Goal: Find specific page/section: Find specific page/section

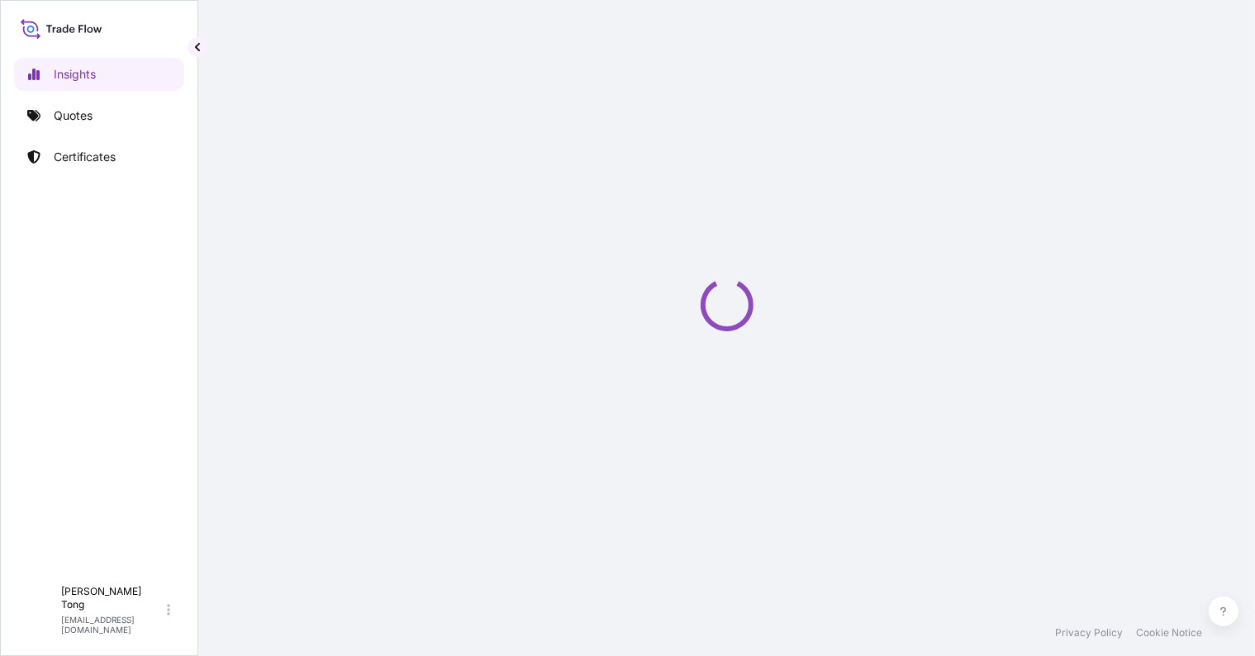
select select "2025"
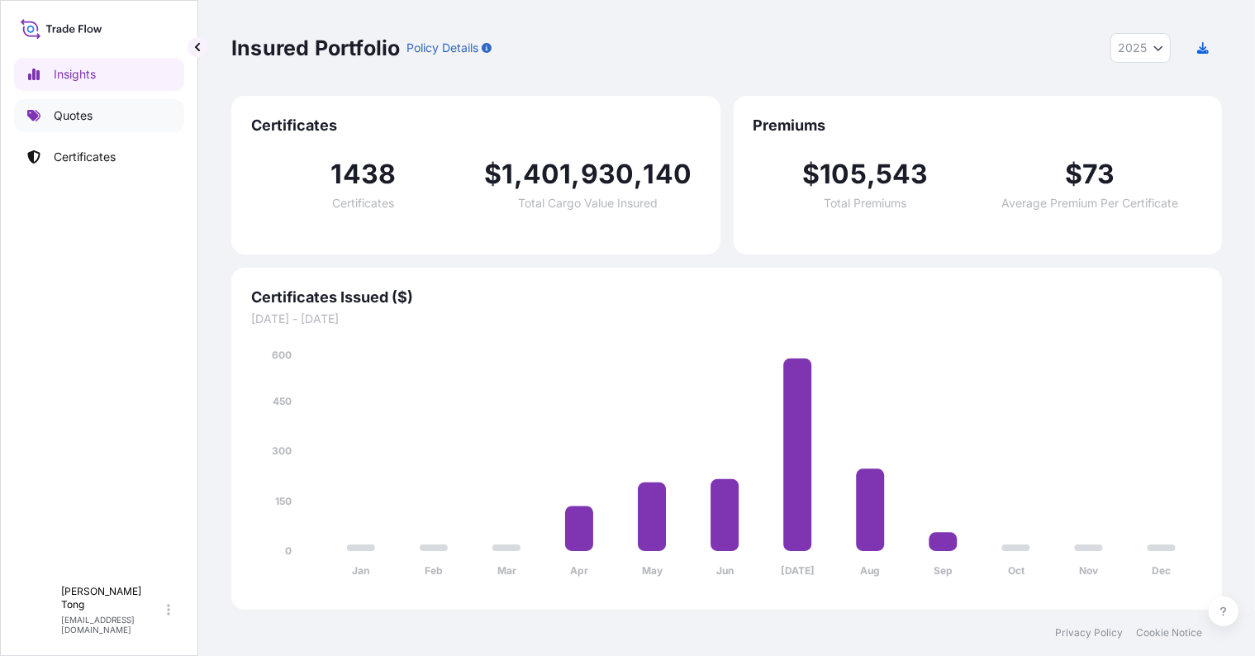
click at [59, 126] on link "Quotes" at bounding box center [99, 115] width 170 height 33
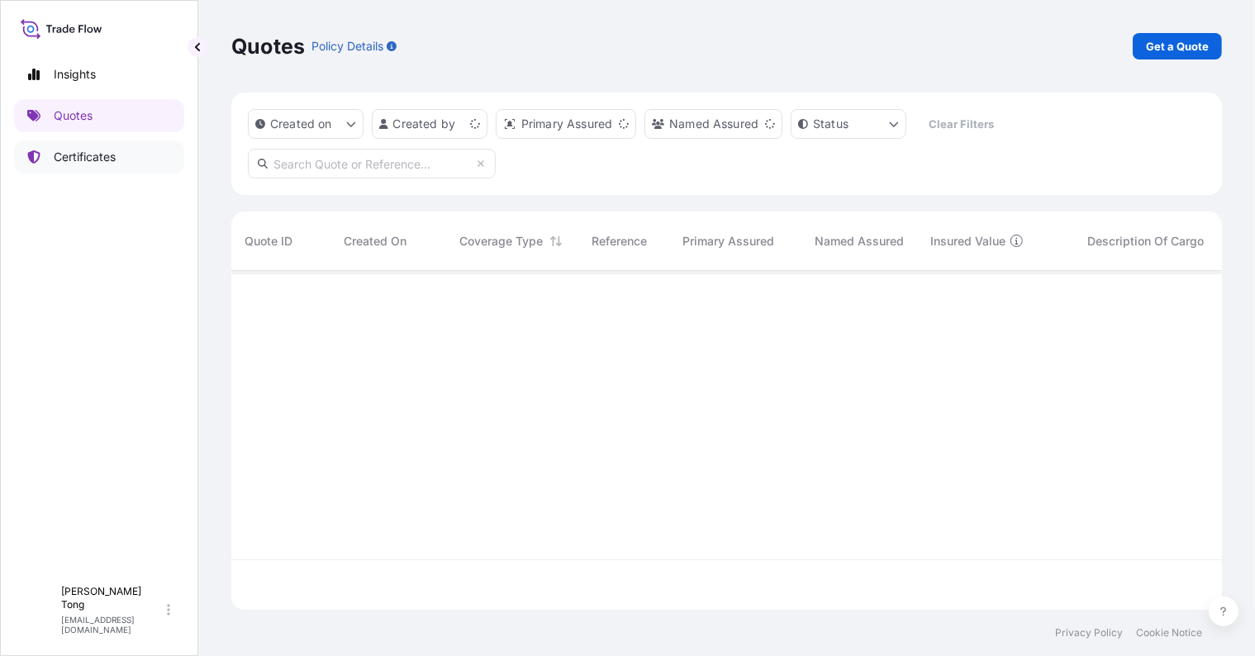
scroll to position [331, 974]
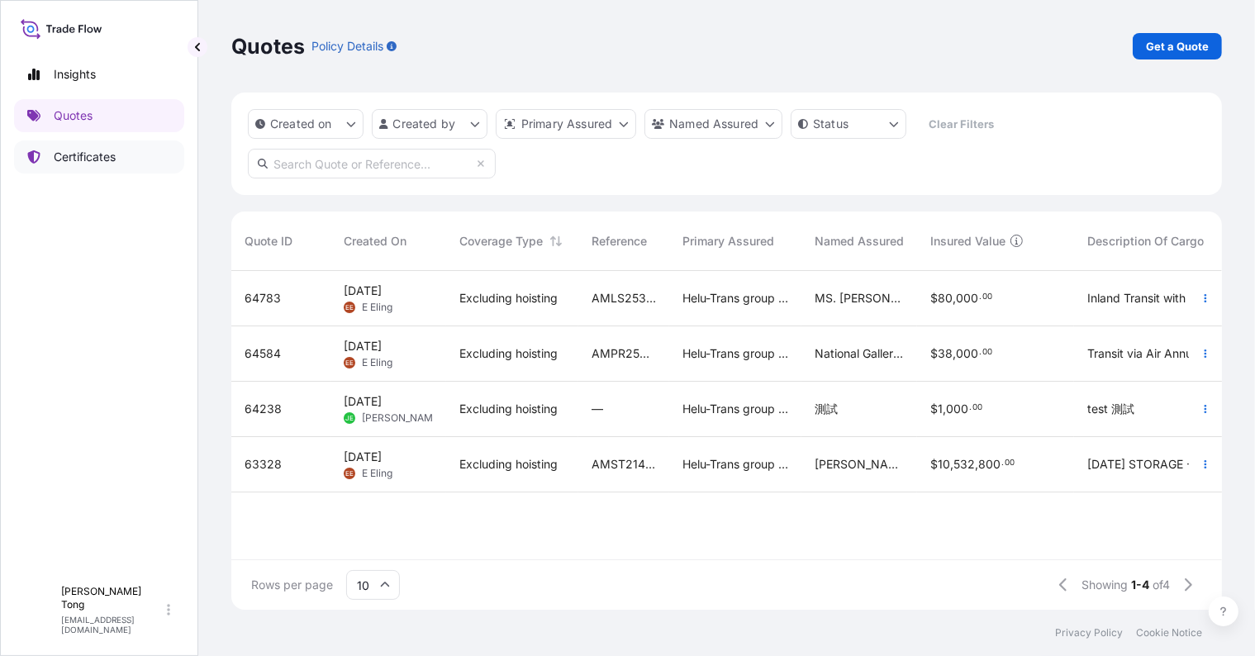
click at [69, 155] on p "Certificates" at bounding box center [85, 157] width 62 height 17
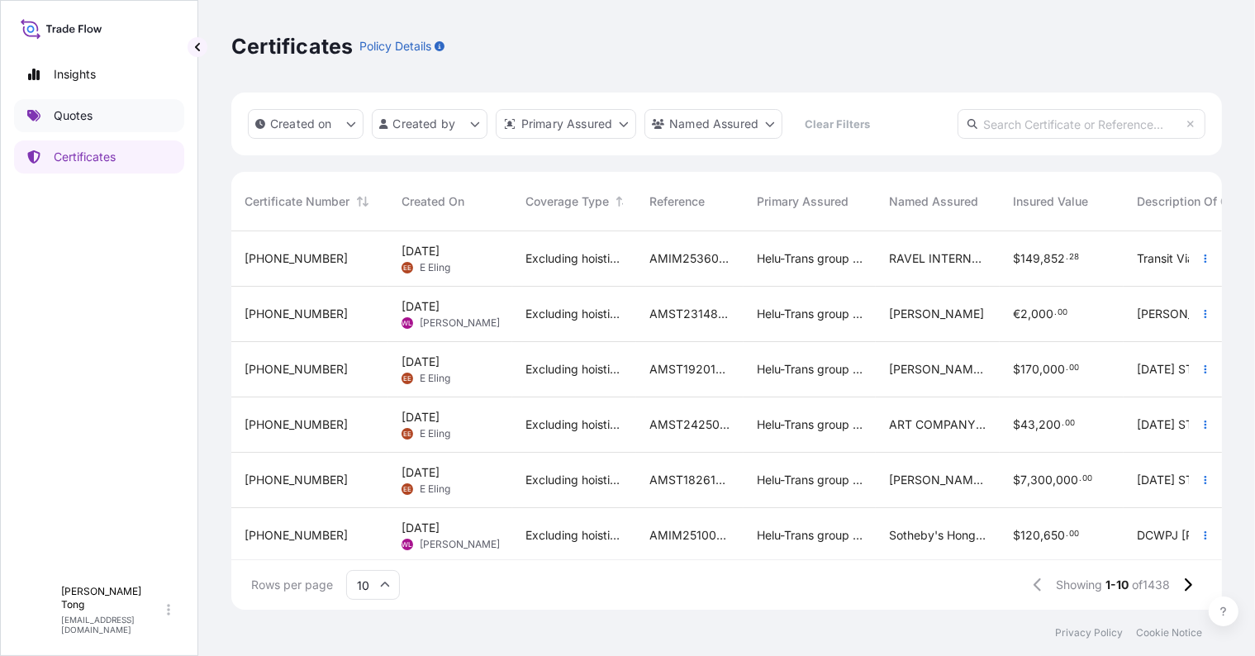
click at [107, 119] on link "Quotes" at bounding box center [99, 115] width 170 height 33
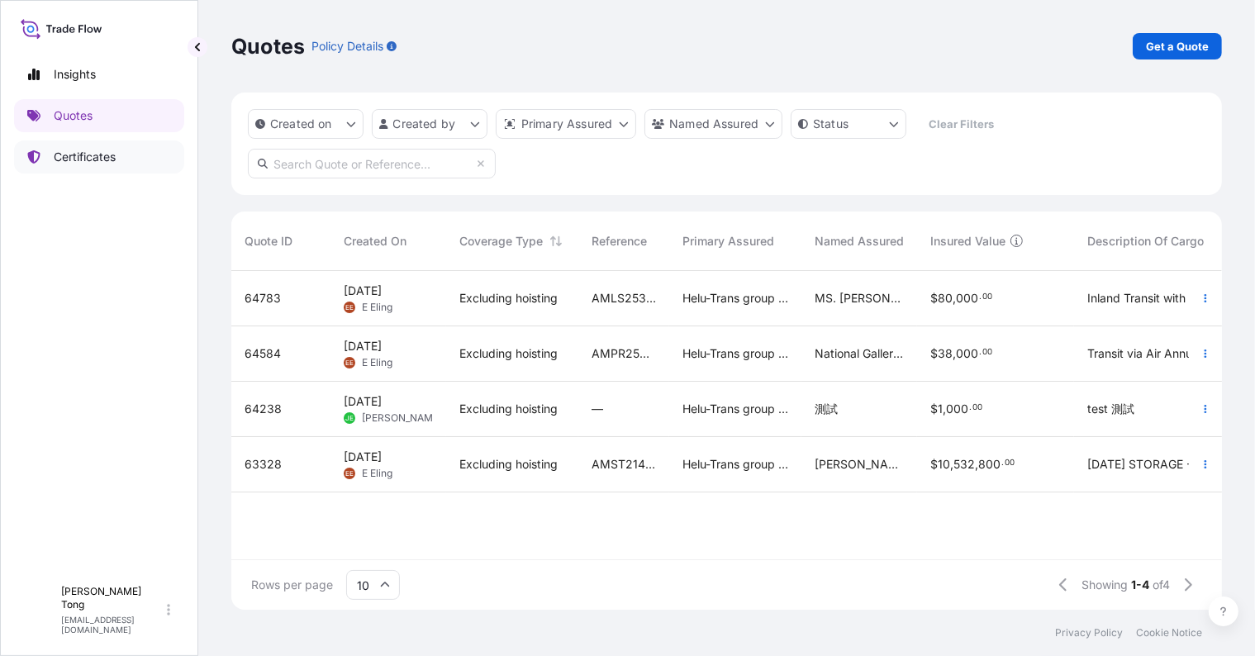
click at [88, 160] on p "Certificates" at bounding box center [85, 157] width 62 height 17
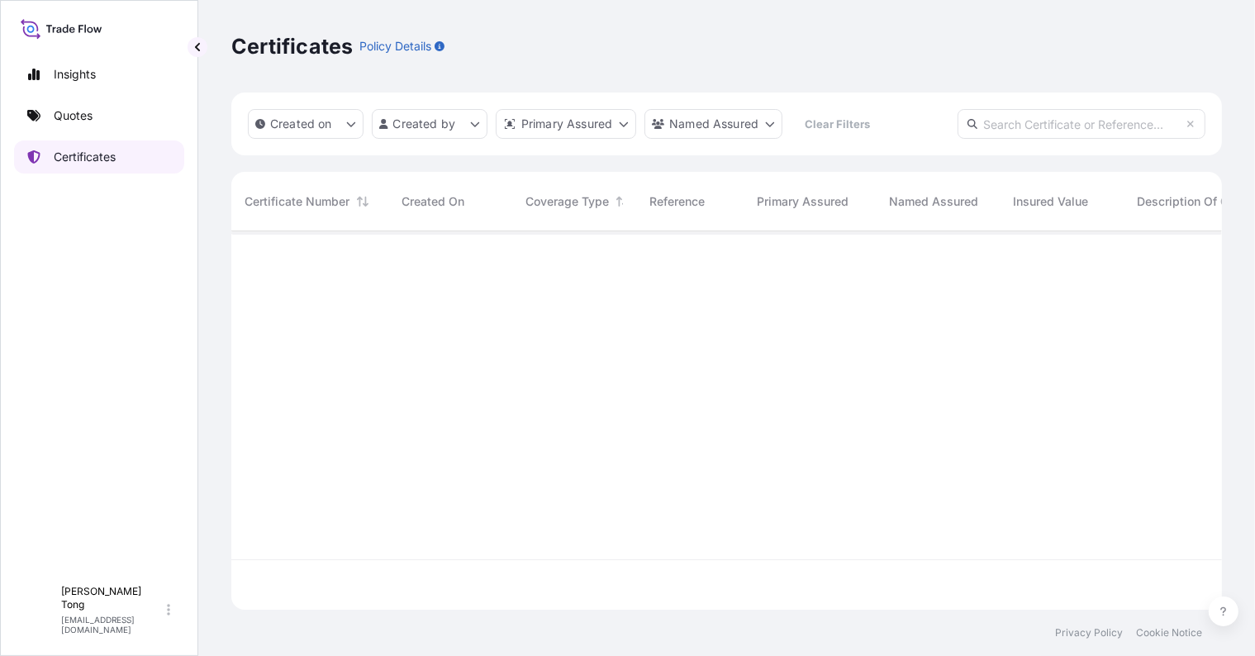
scroll to position [372, 974]
